Goal: Navigation & Orientation: Find specific page/section

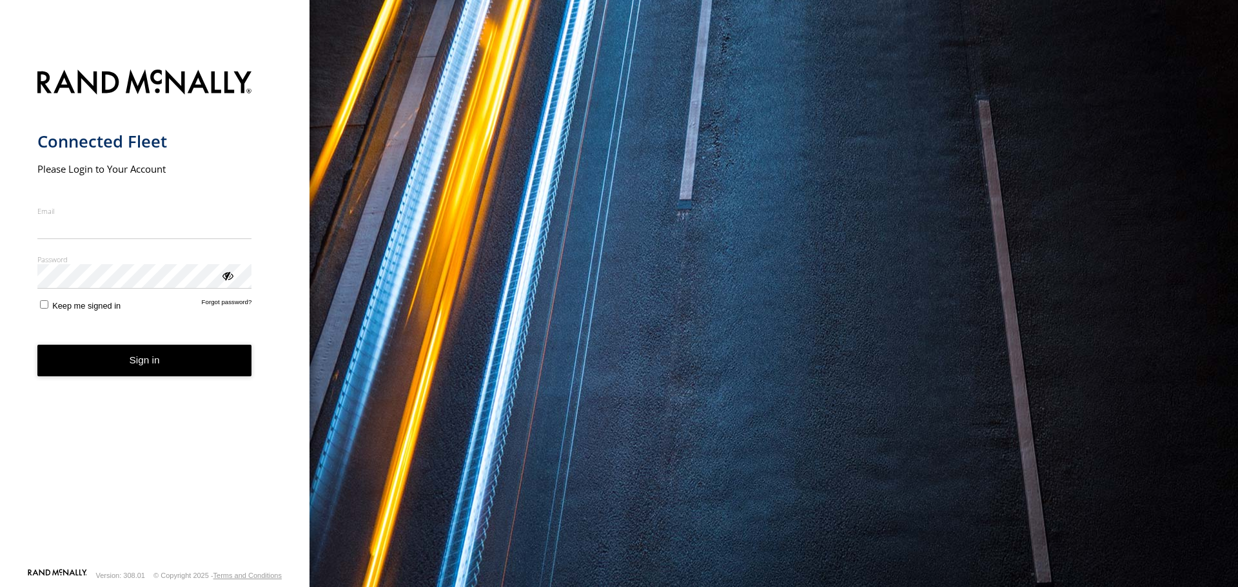
click at [127, 224] on input "Email" at bounding box center [144, 227] width 215 height 23
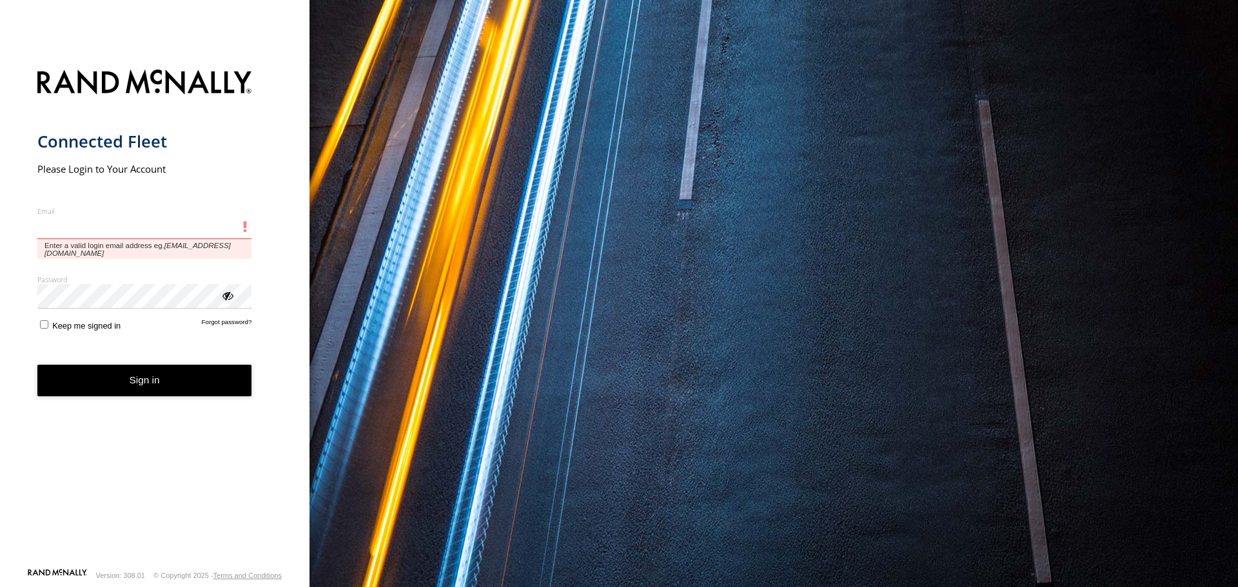
type input "**********"
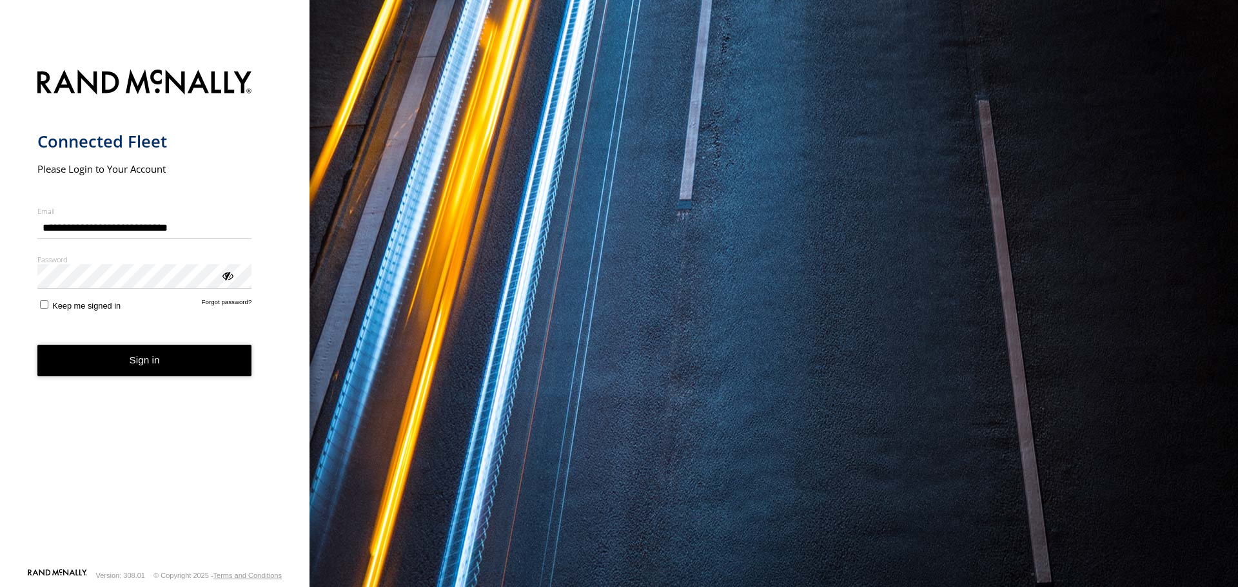
click at [173, 358] on button "Sign in" at bounding box center [144, 361] width 215 height 32
